Goal: Task Accomplishment & Management: Use online tool/utility

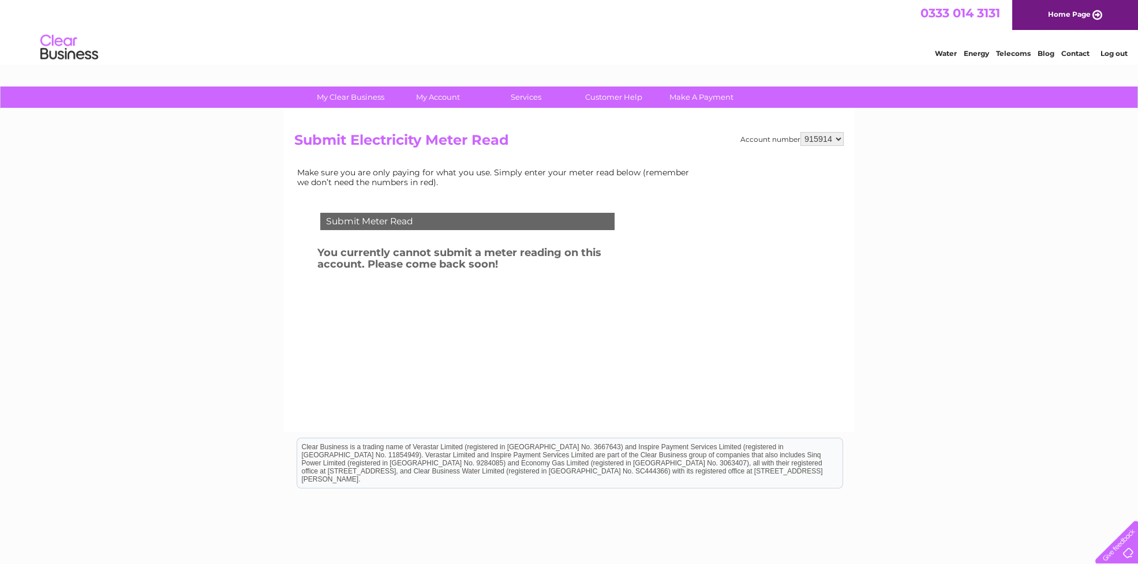
click at [824, 133] on select "915914 975811" at bounding box center [822, 139] width 43 height 14
select select "975811"
click at [802, 132] on select "915914 975811" at bounding box center [822, 139] width 43 height 14
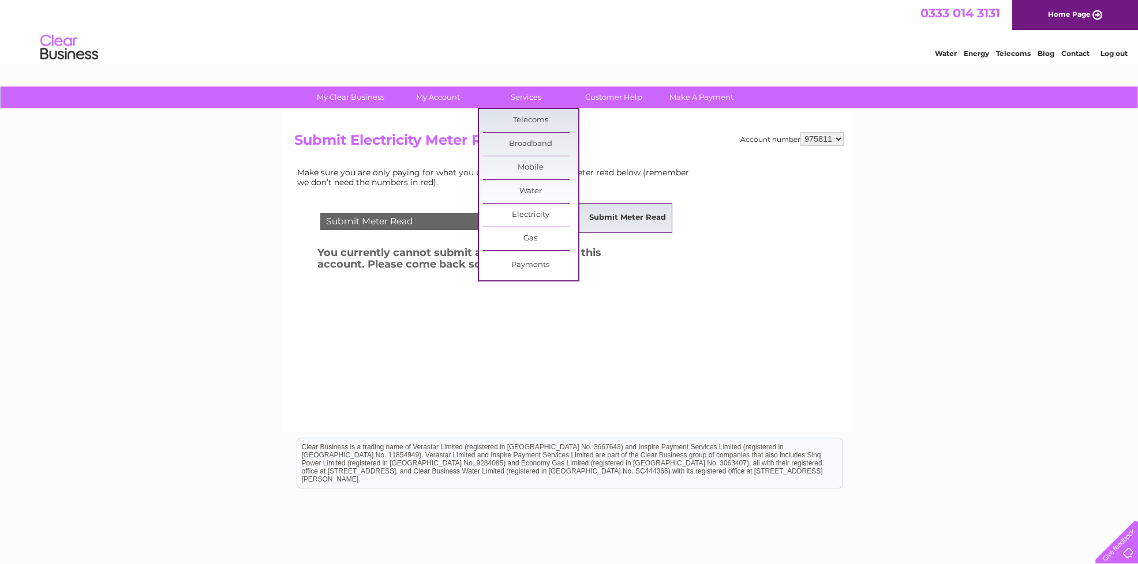
click at [608, 218] on link "Submit Meter Read" at bounding box center [627, 218] width 95 height 23
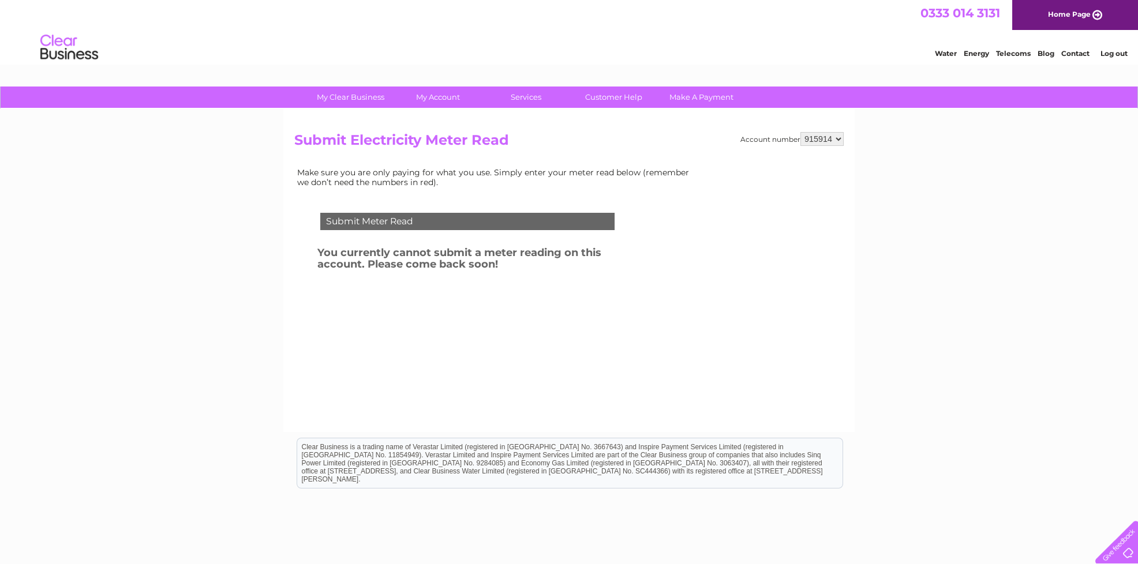
click at [362, 99] on link "My Clear Business" at bounding box center [350, 97] width 95 height 21
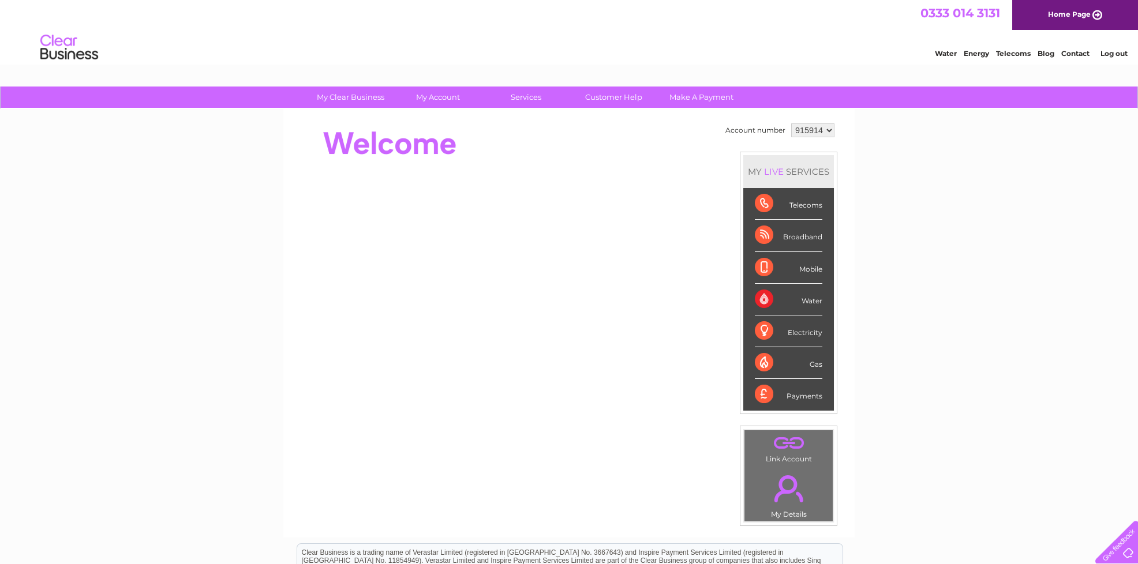
click at [803, 330] on div "Electricity" at bounding box center [789, 332] width 68 height 32
click at [760, 324] on div "Electricity" at bounding box center [789, 332] width 68 height 32
click at [820, 125] on select "915914 975811" at bounding box center [812, 131] width 43 height 14
select select "975811"
click at [791, 124] on select "915914 975811" at bounding box center [812, 131] width 43 height 14
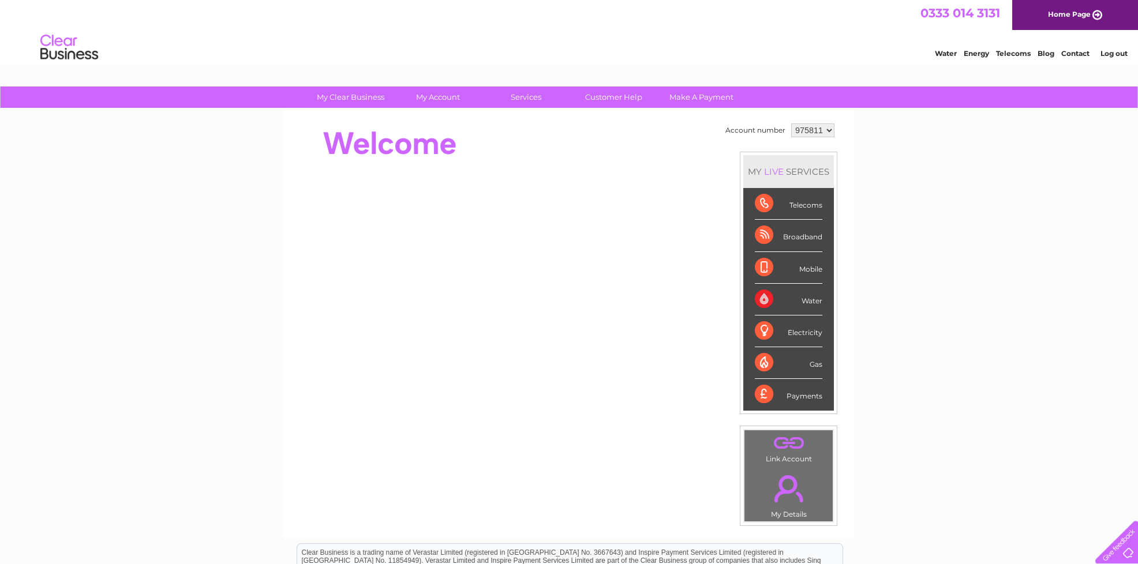
click at [761, 328] on div "Electricity" at bounding box center [789, 332] width 68 height 32
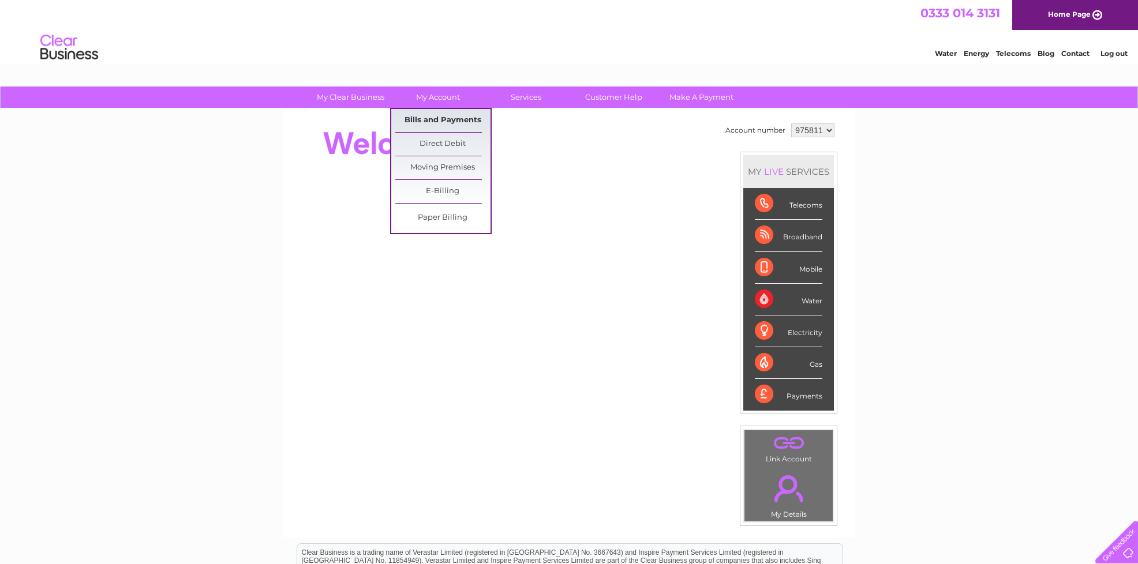
click at [449, 118] on link "Bills and Payments" at bounding box center [442, 120] width 95 height 23
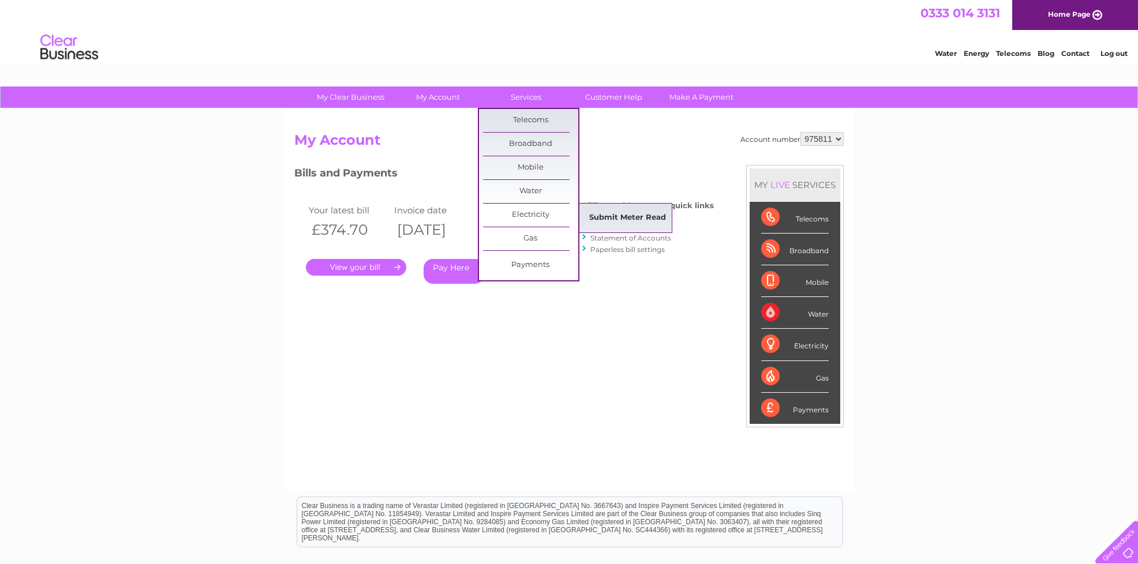
click at [612, 216] on link "Submit Meter Read" at bounding box center [627, 218] width 95 height 23
